Goal: Information Seeking & Learning: Check status

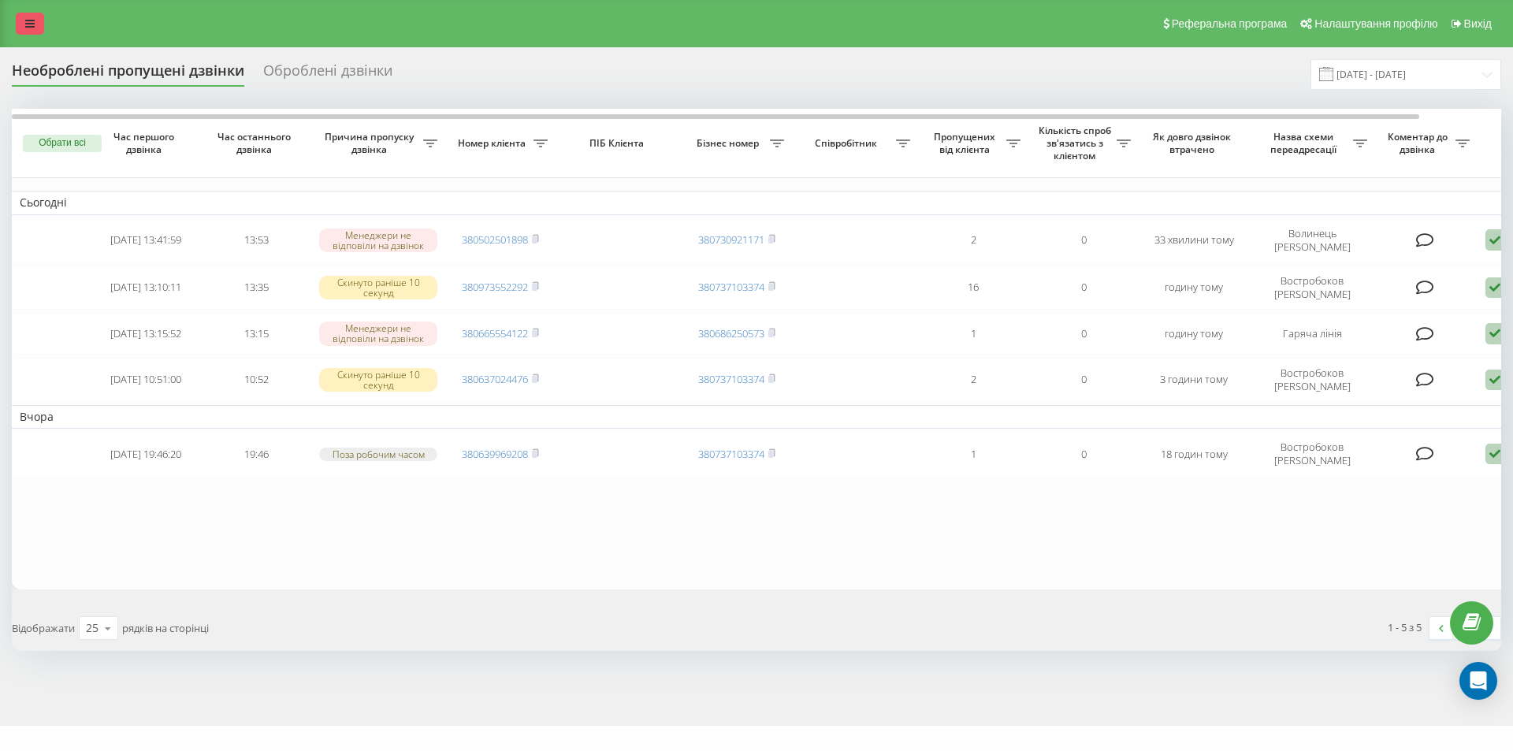
click at [28, 28] on icon at bounding box center [29, 23] width 9 height 11
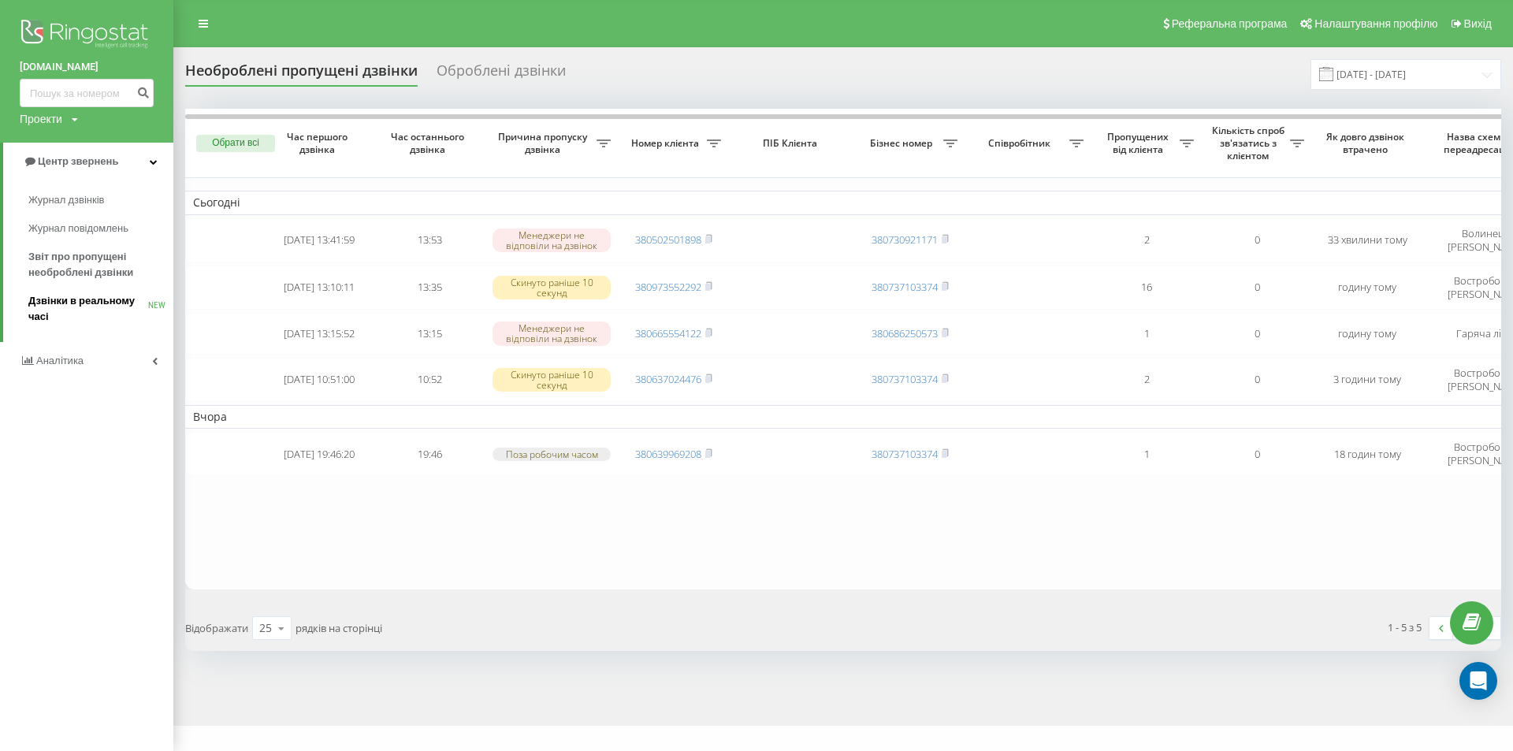
click at [62, 303] on span "Дзвінки в реальному часі" at bounding box center [88, 309] width 120 height 32
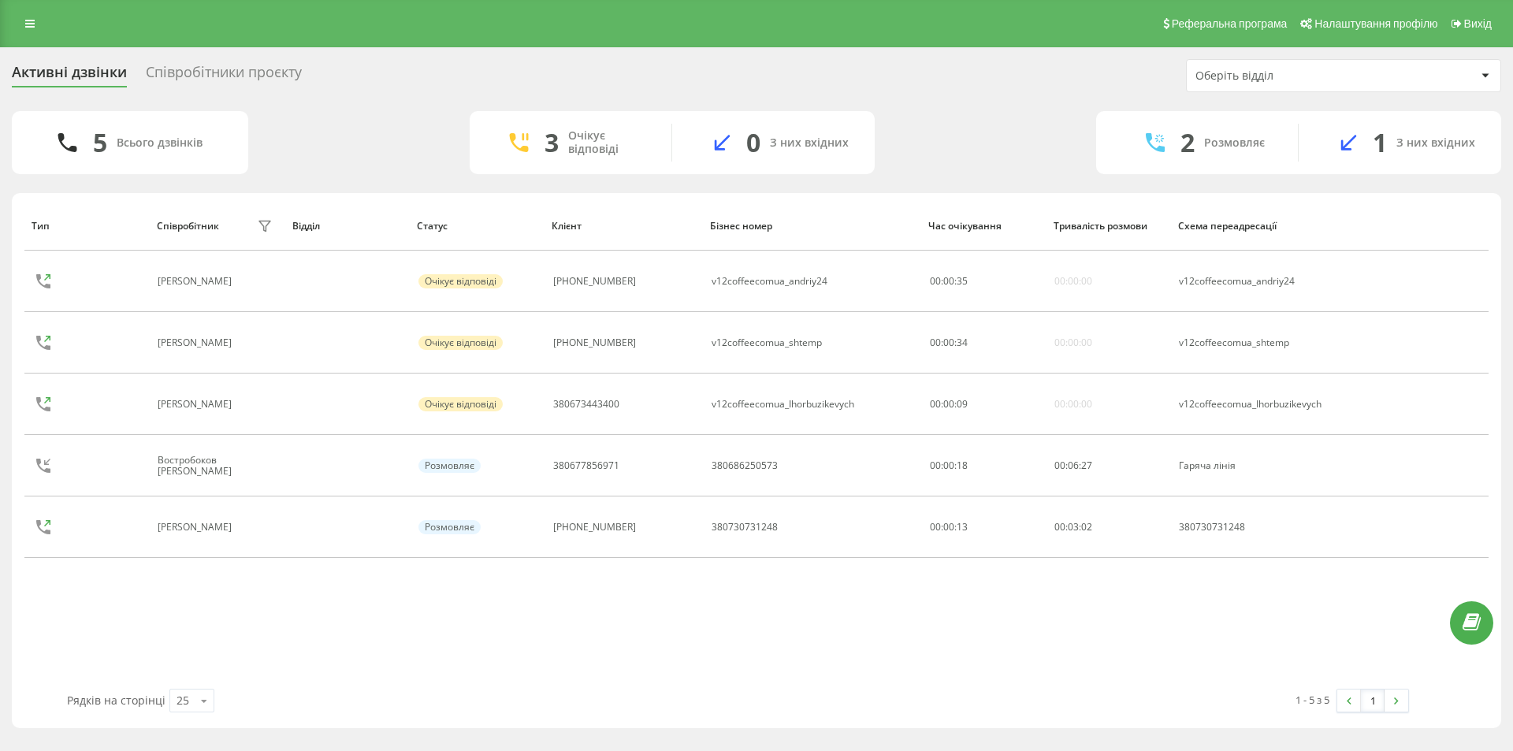
click at [210, 67] on div "Співробітники проєкту" at bounding box center [224, 76] width 156 height 24
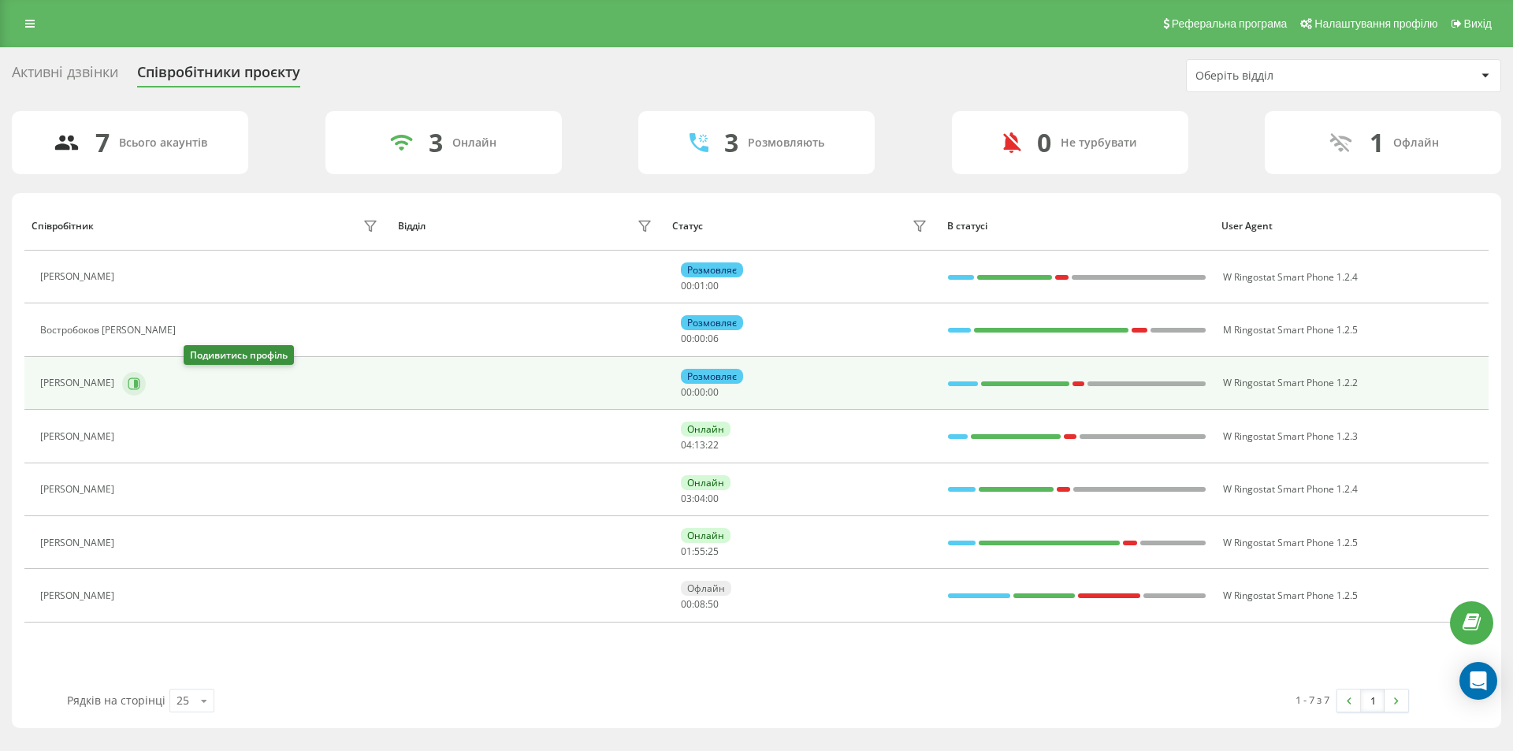
click at [140, 382] on icon at bounding box center [134, 384] width 13 height 13
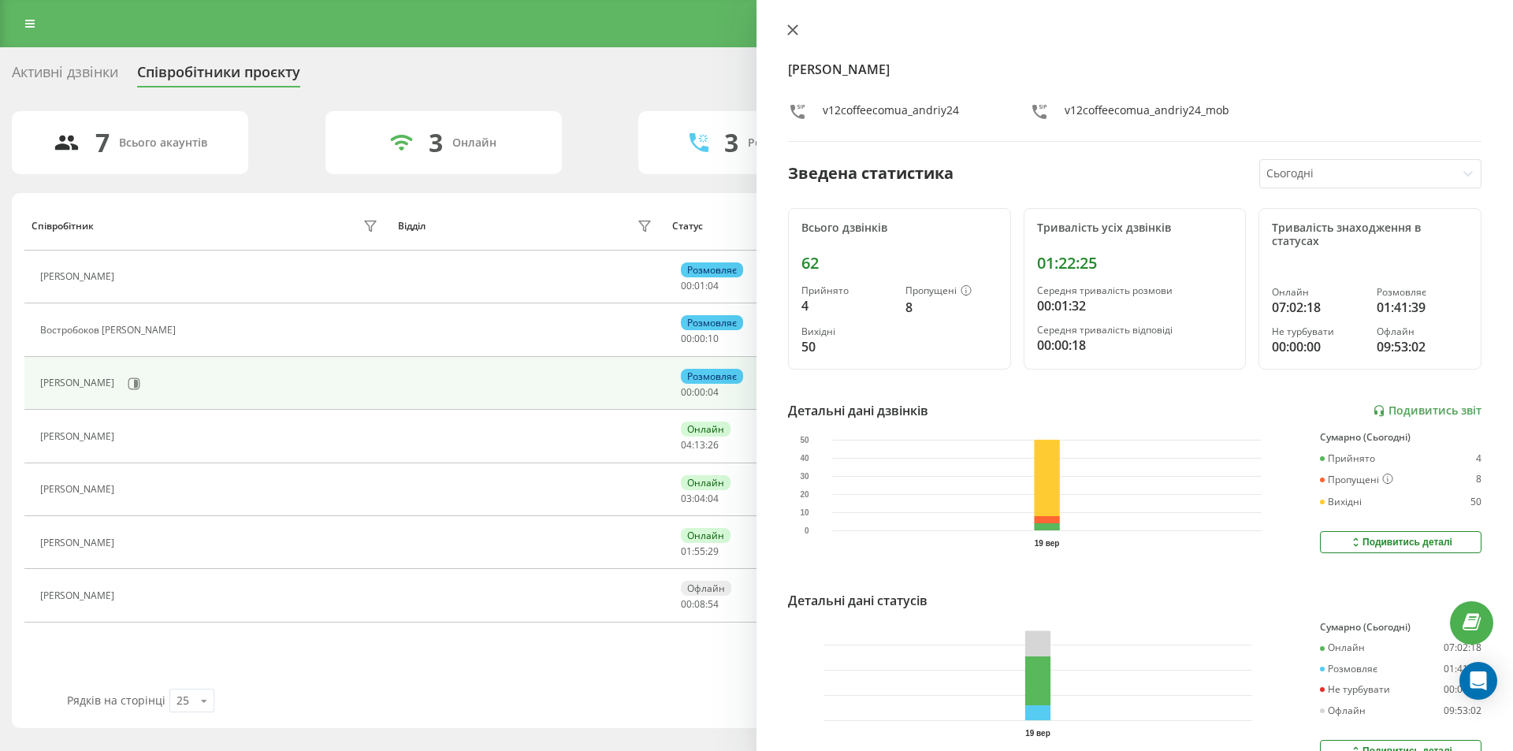
click at [792, 35] on icon at bounding box center [792, 29] width 11 height 11
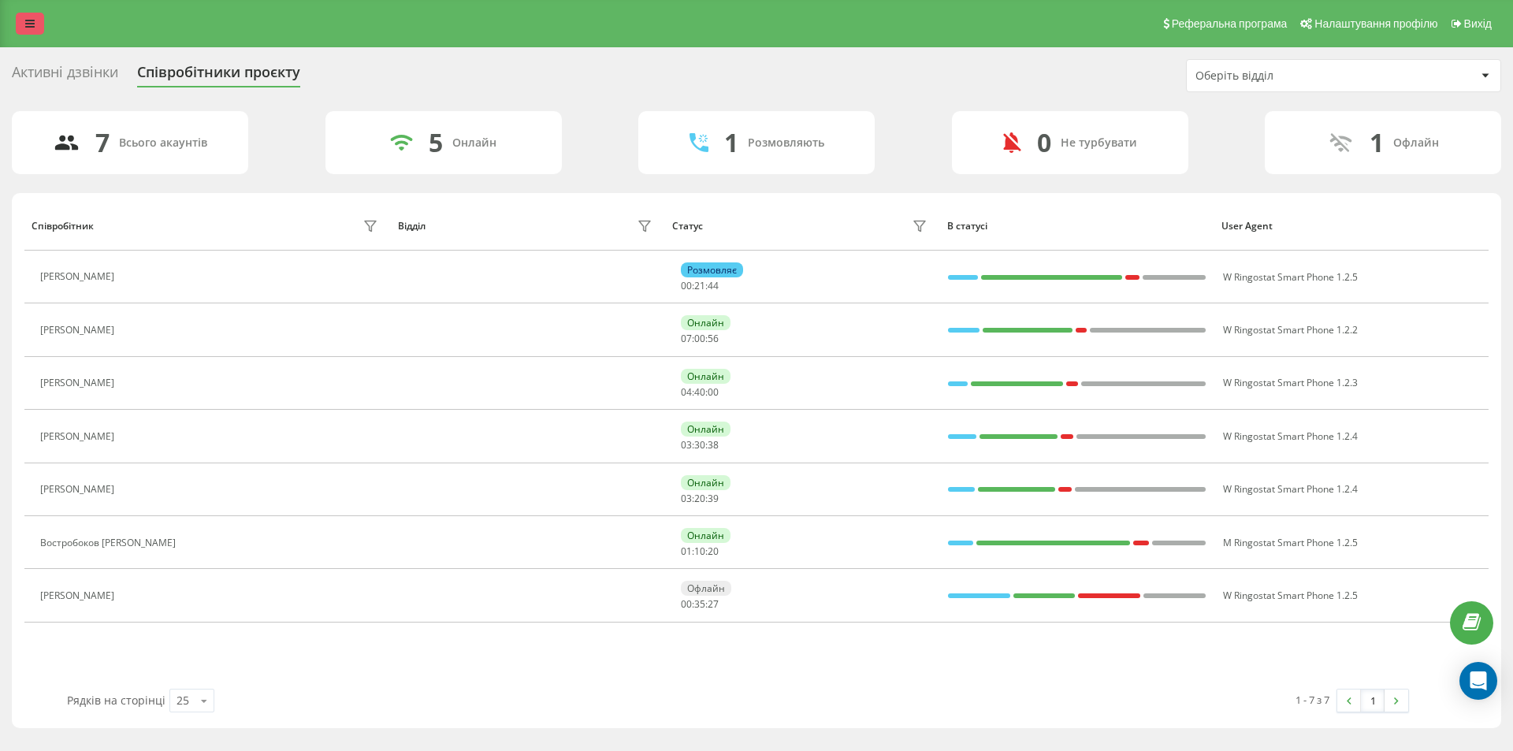
click at [33, 17] on link at bounding box center [30, 24] width 28 height 22
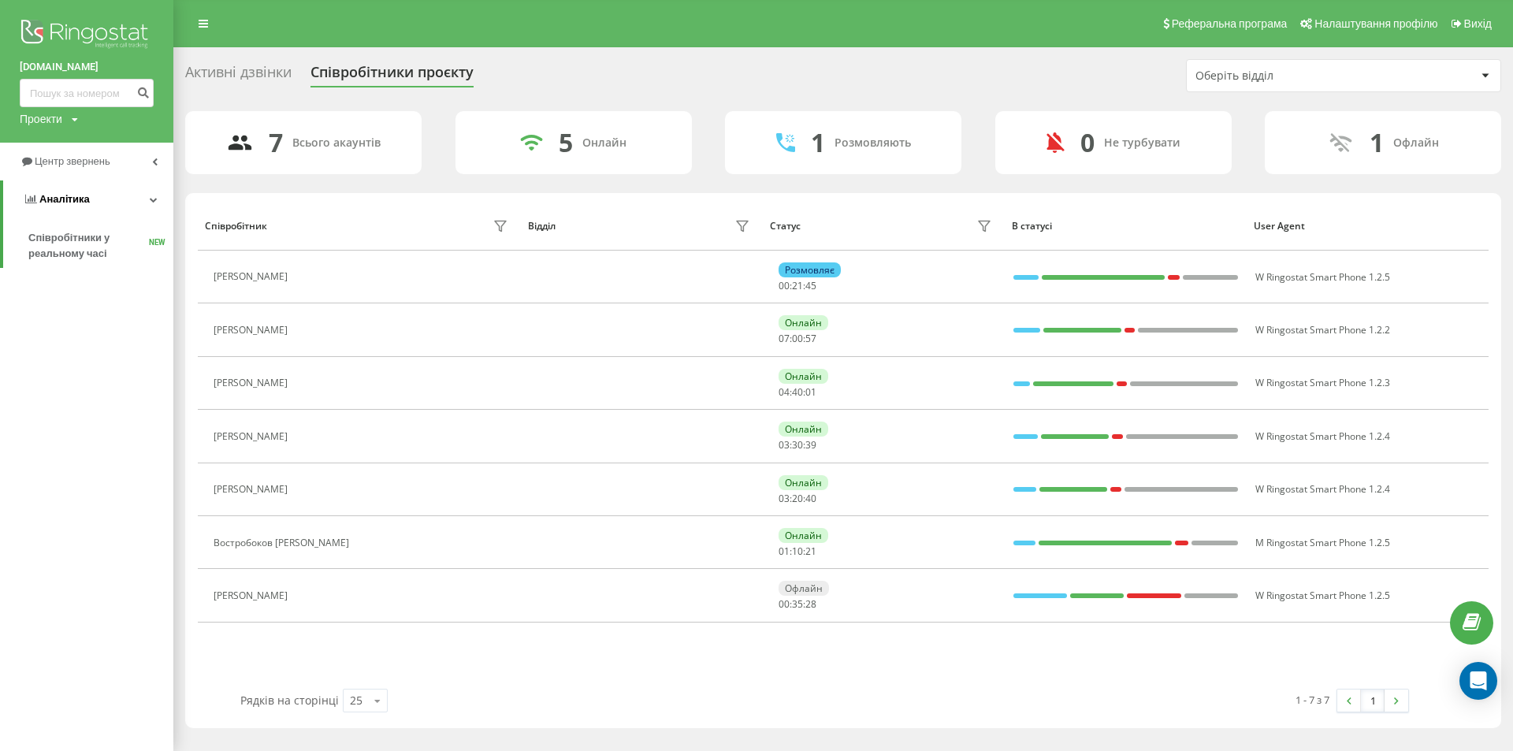
click at [149, 204] on link "Аналiтика" at bounding box center [88, 199] width 170 height 38
click at [155, 158] on icon at bounding box center [155, 162] width 6 height 8
click at [76, 270] on span "Звіт про пропущені необроблені дзвінки" at bounding box center [96, 265] width 137 height 32
click at [58, 272] on span "Звіт про пропущені необроблені дзвінки" at bounding box center [96, 265] width 137 height 32
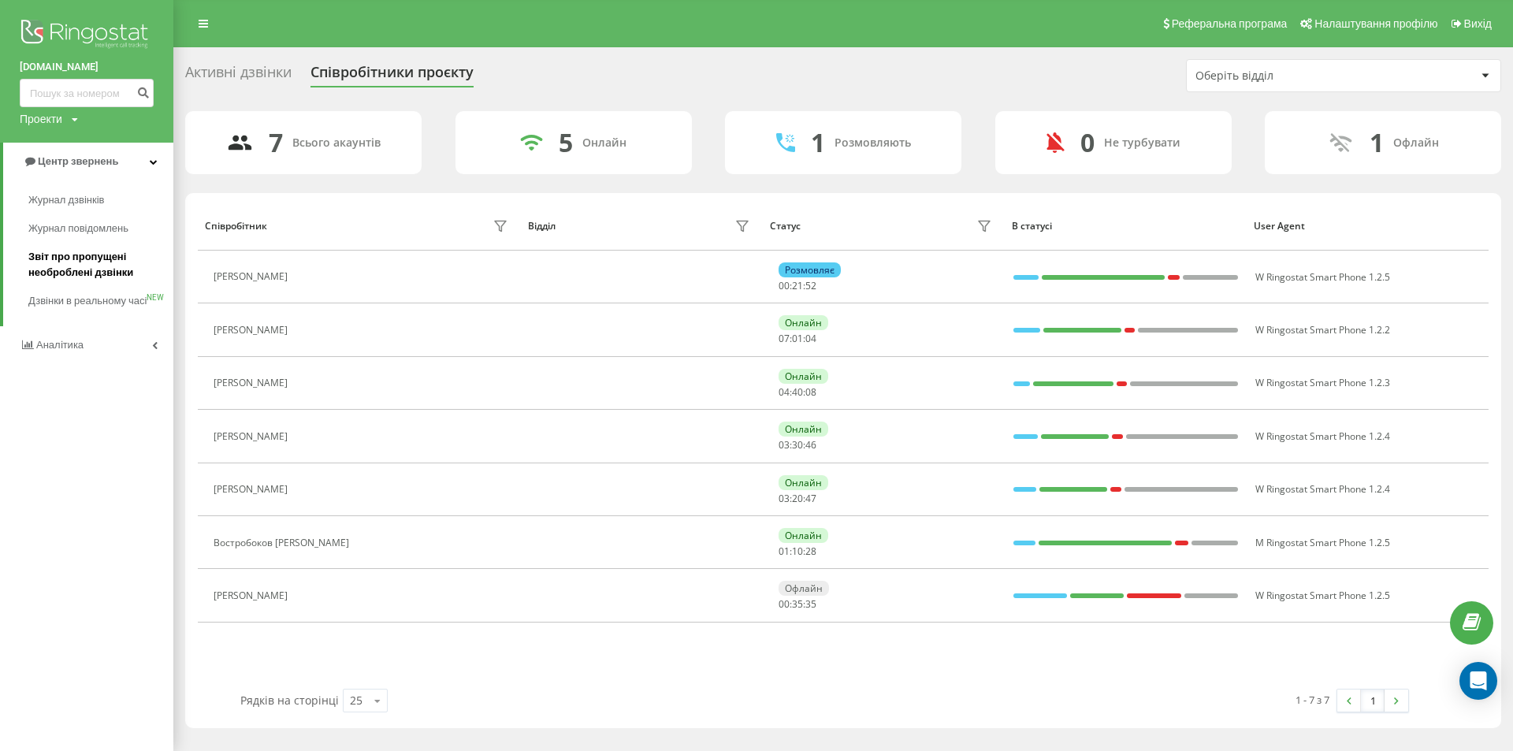
click at [58, 272] on span "Звіт про пропущені необроблені дзвінки" at bounding box center [96, 265] width 137 height 32
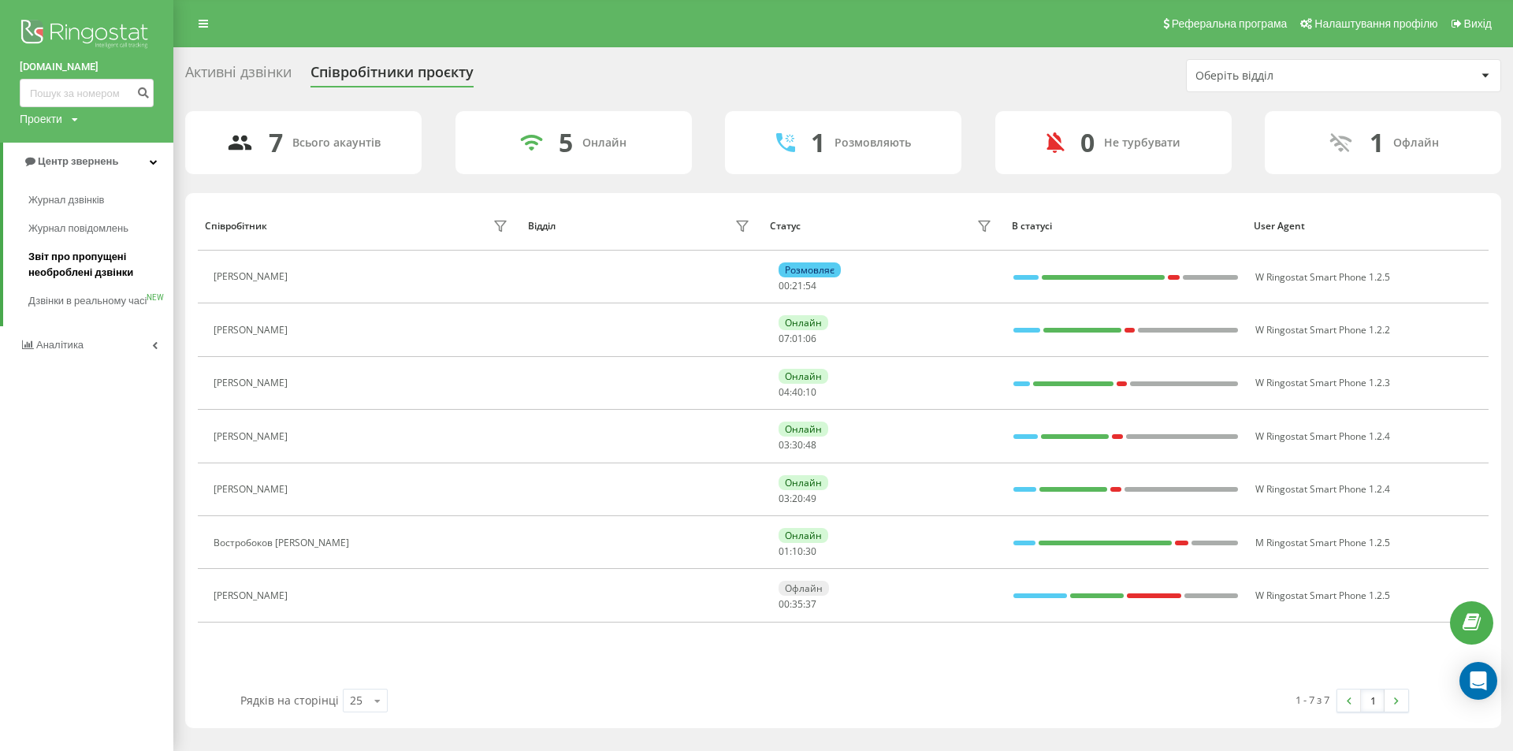
click at [47, 262] on span "Звіт про пропущені необроблені дзвінки" at bounding box center [96, 265] width 137 height 32
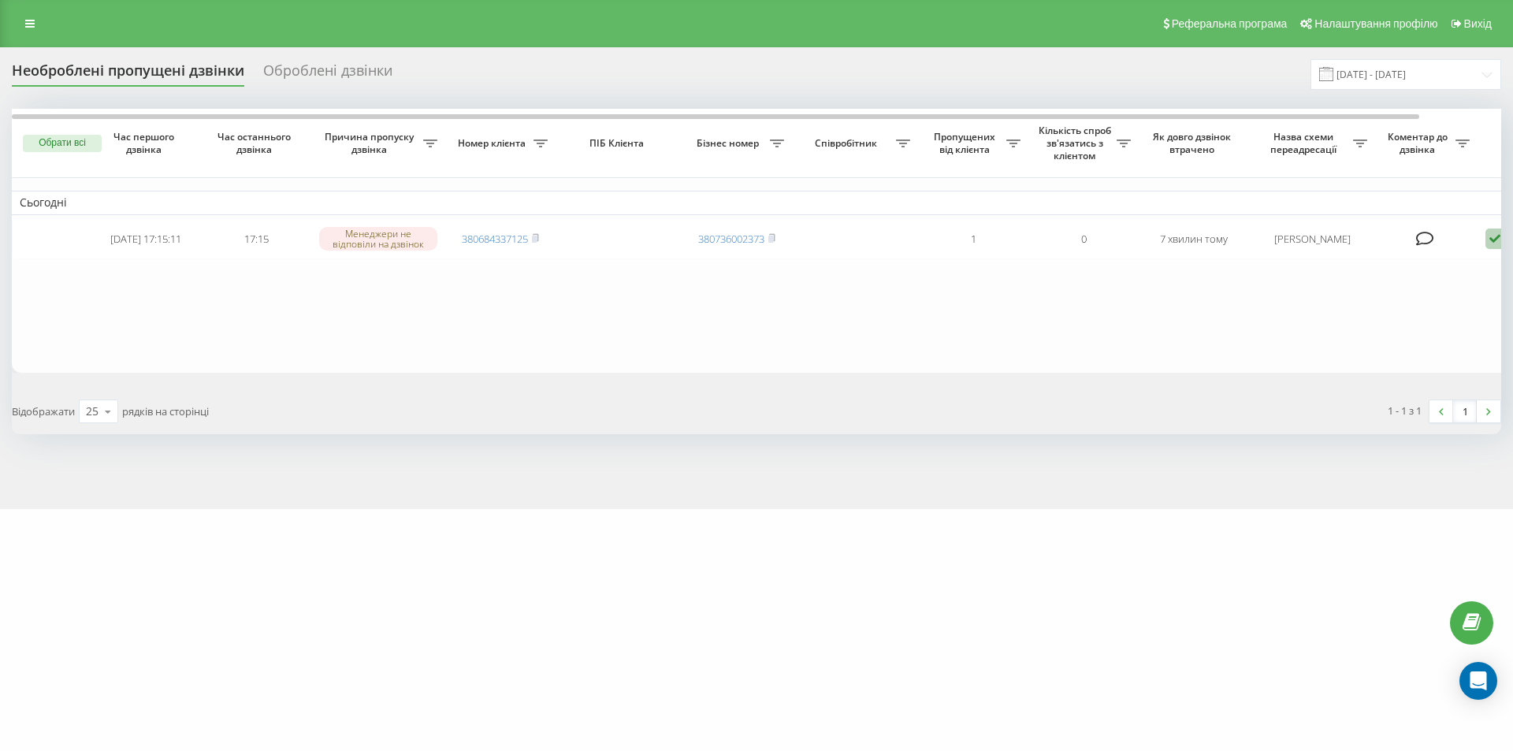
click at [288, 69] on div "Оброблені дзвінки" at bounding box center [327, 74] width 129 height 24
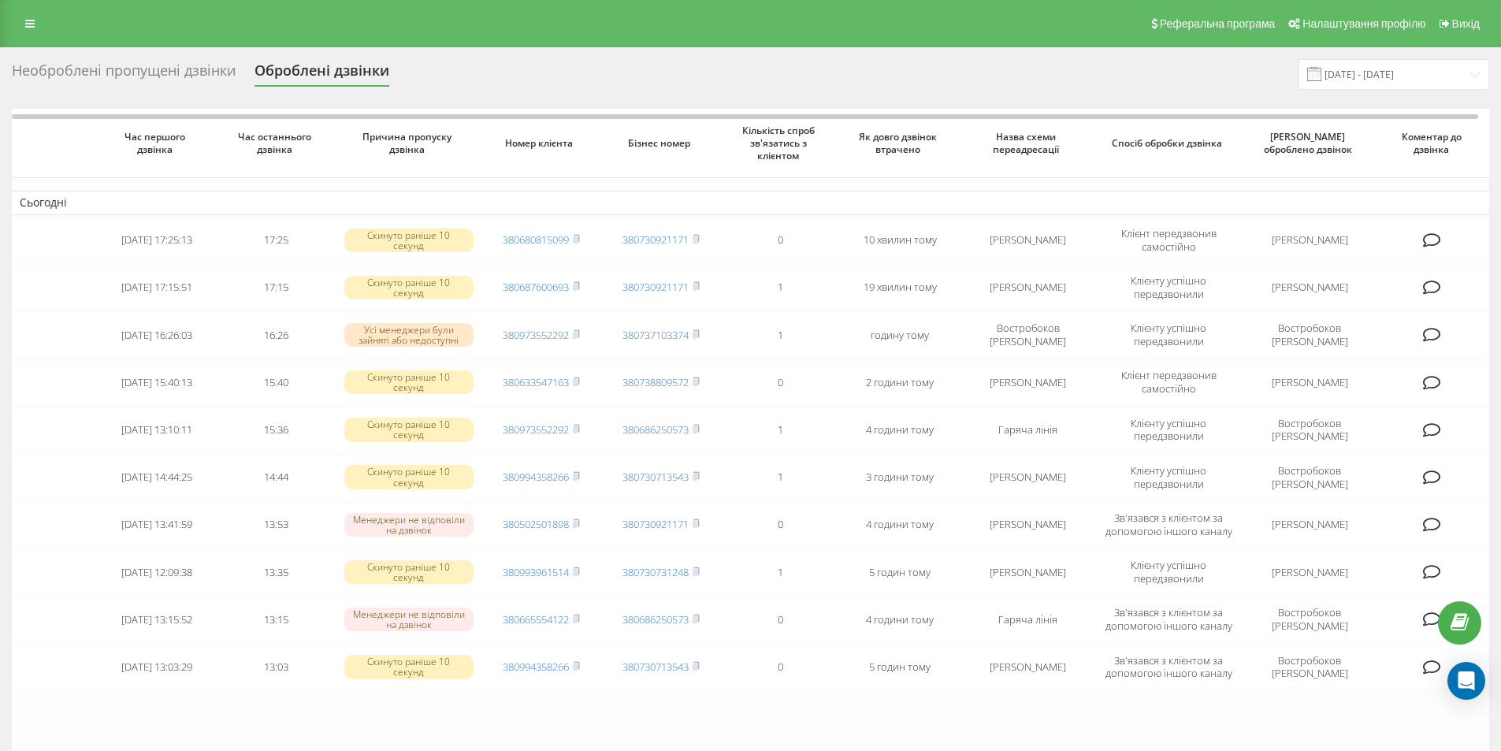
click at [80, 57] on div "Необроблені пропущені дзвінки Оброблені дзвінки 19.08.2025 - 19.09.2025 Час пер…" at bounding box center [750, 492] width 1501 height 891
click at [87, 71] on div "Необроблені пропущені дзвінки" at bounding box center [124, 74] width 224 height 24
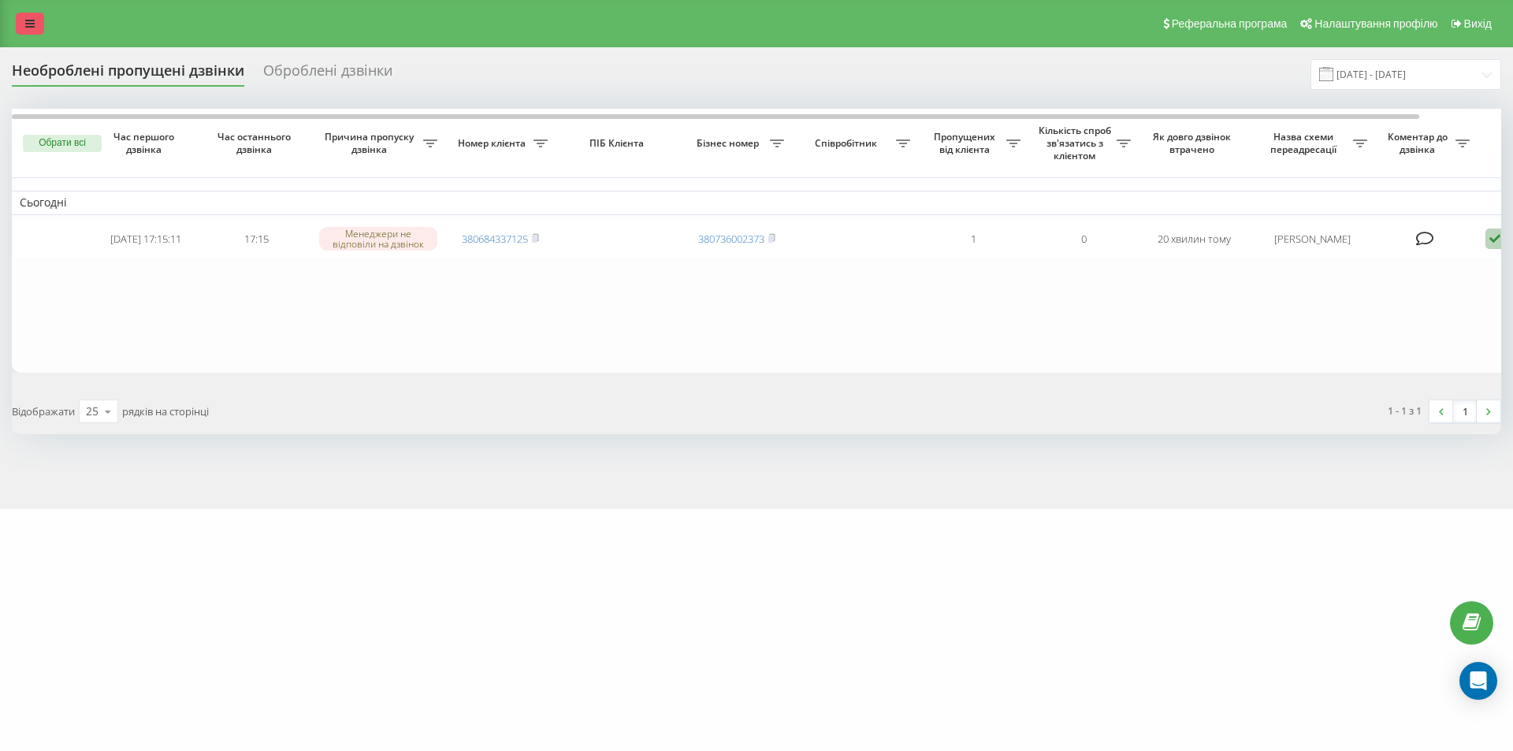
click at [34, 24] on icon at bounding box center [29, 23] width 9 height 11
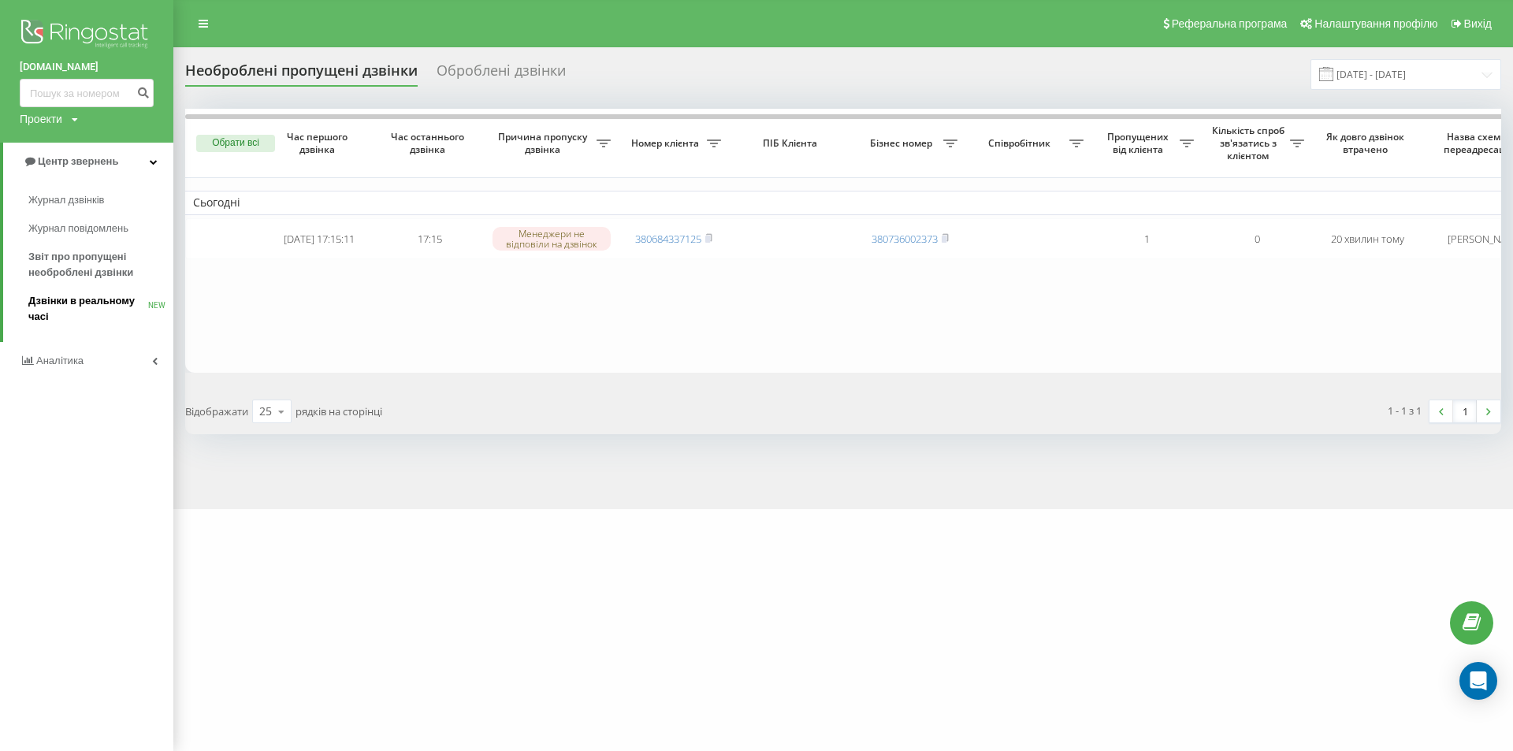
click at [69, 296] on span "Дзвінки в реальному часі" at bounding box center [88, 309] width 120 height 32
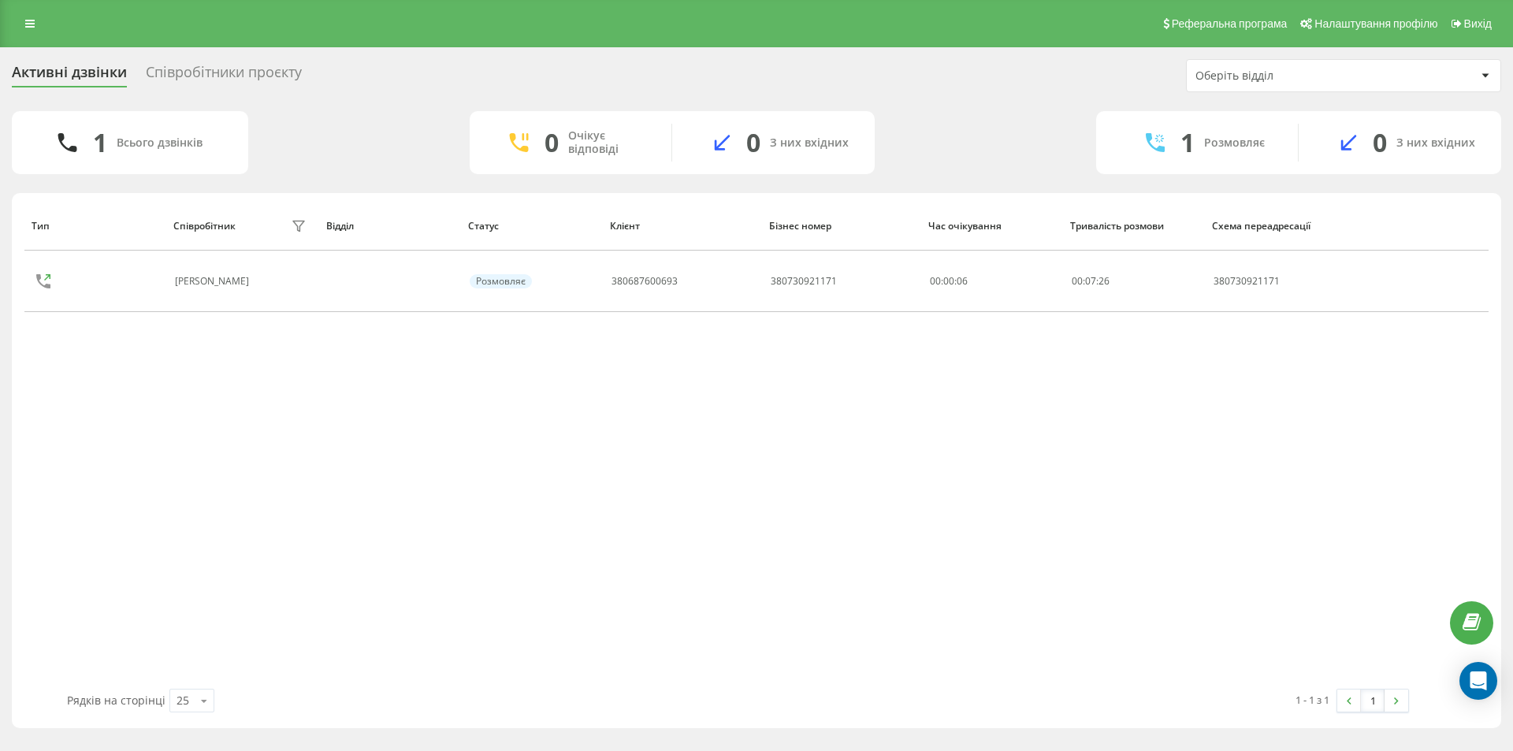
click at [233, 74] on div "Співробітники проєкту" at bounding box center [224, 76] width 156 height 24
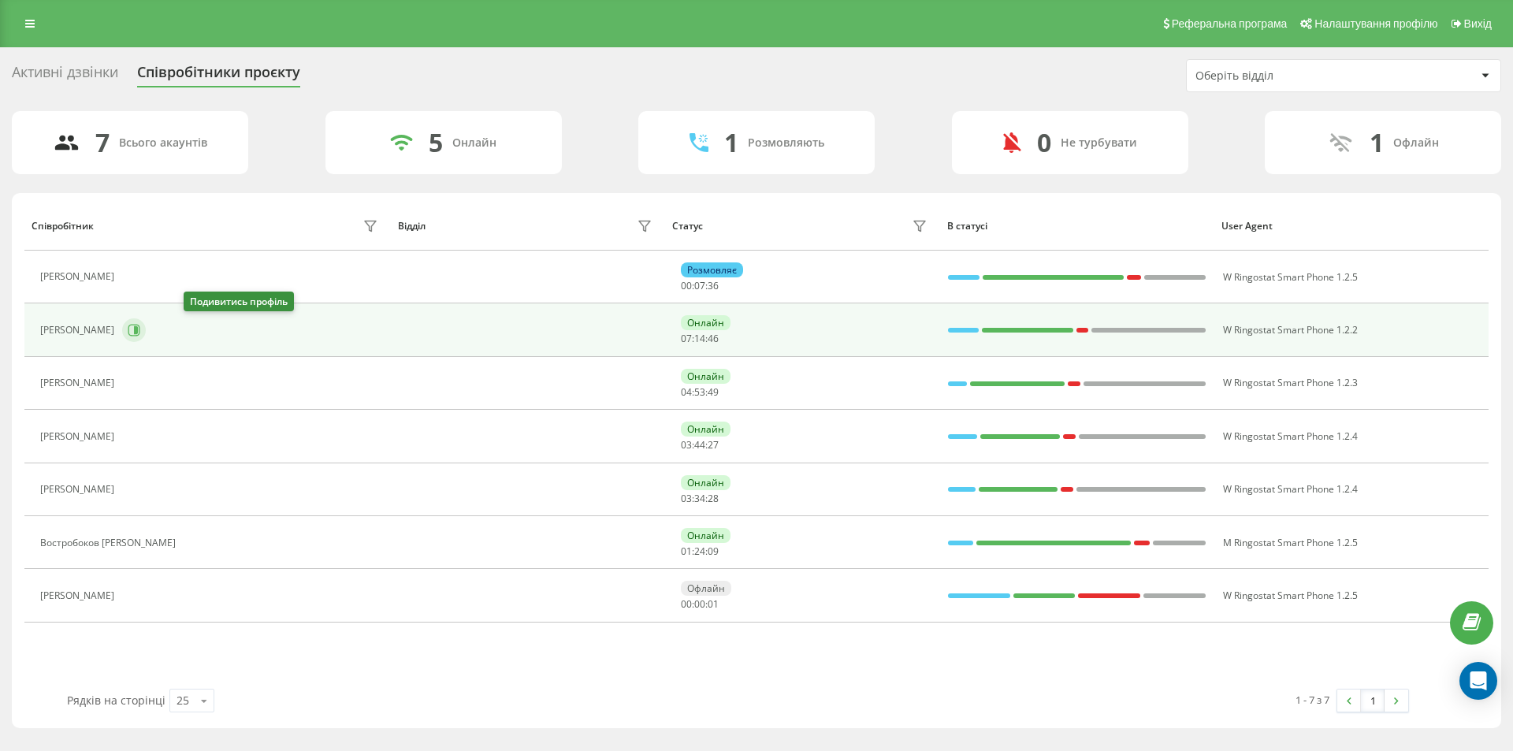
click at [140, 334] on icon at bounding box center [134, 330] width 13 height 13
